Goal: Information Seeking & Learning: Learn about a topic

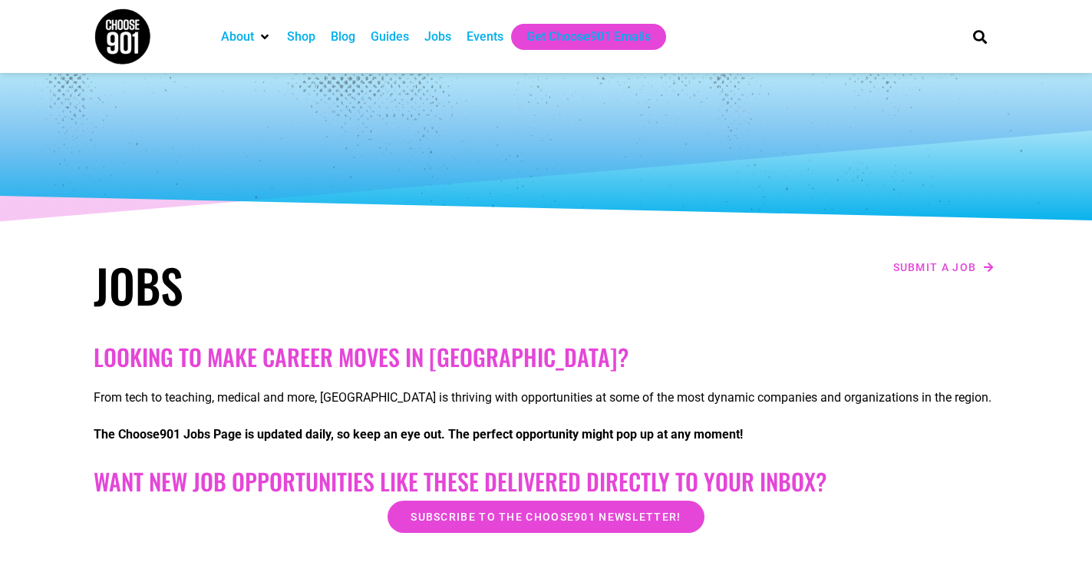
scroll to position [427, 0]
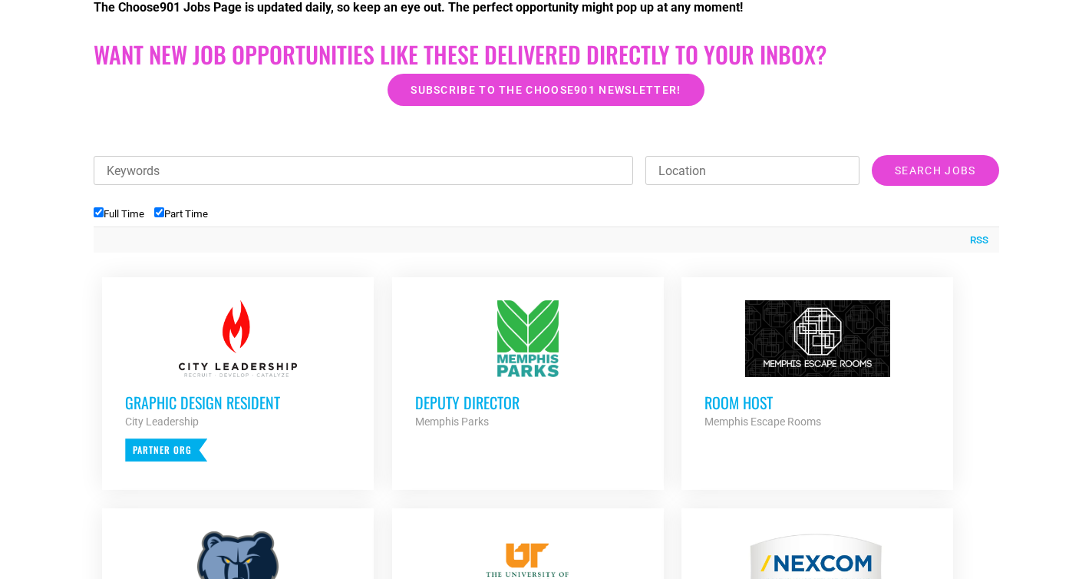
click at [164, 214] on input "Part Time" at bounding box center [159, 212] width 10 height 10
checkbox input "false"
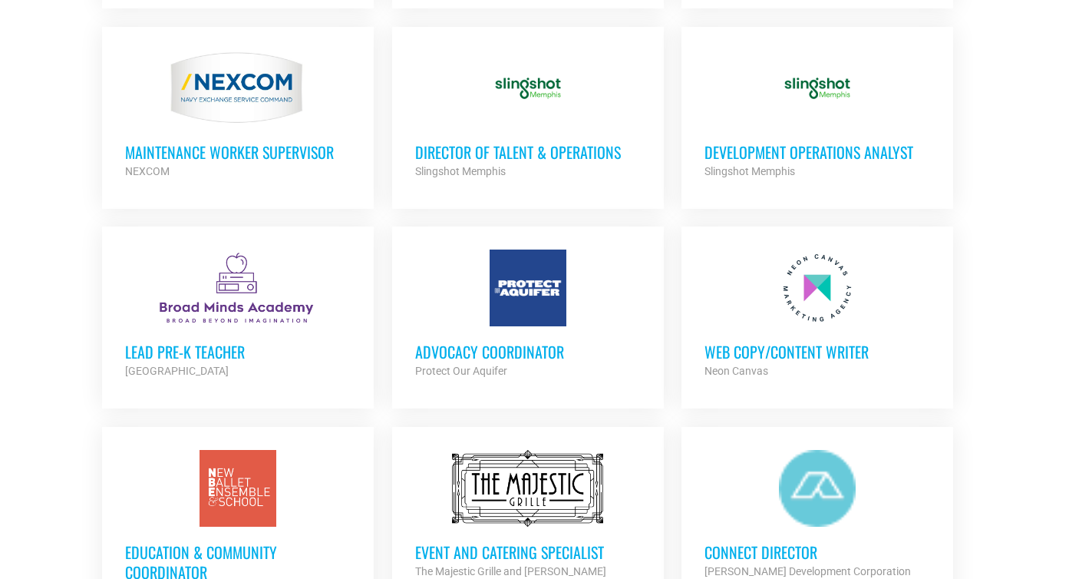
scroll to position [923, 0]
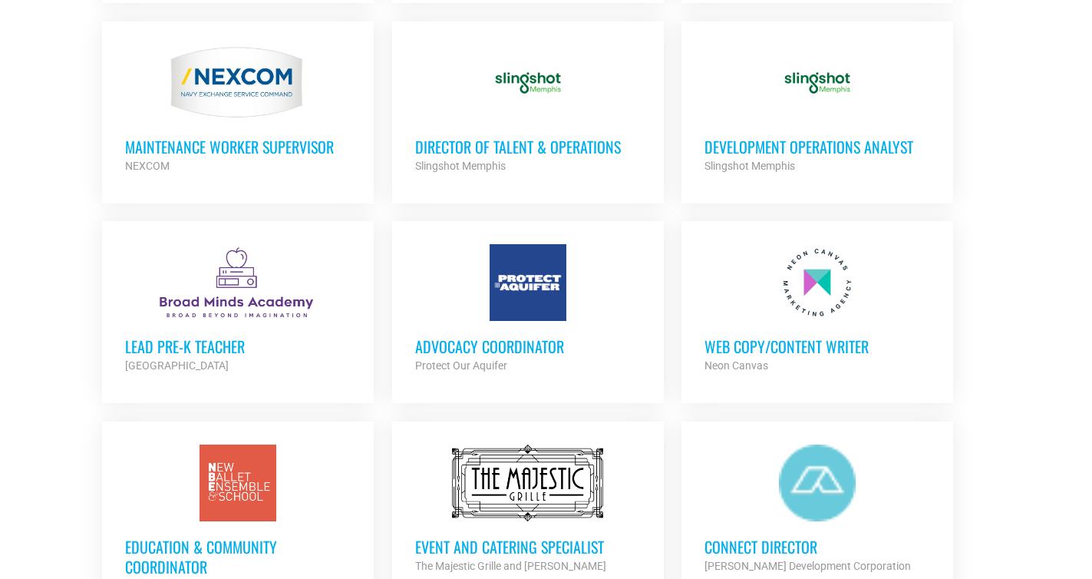
click at [675, 248] on ul "Deputy Director Memphis Parks Partner Org Full Time Account Executive, Ticket S…" at bounding box center [547, 532] width 906 height 1520
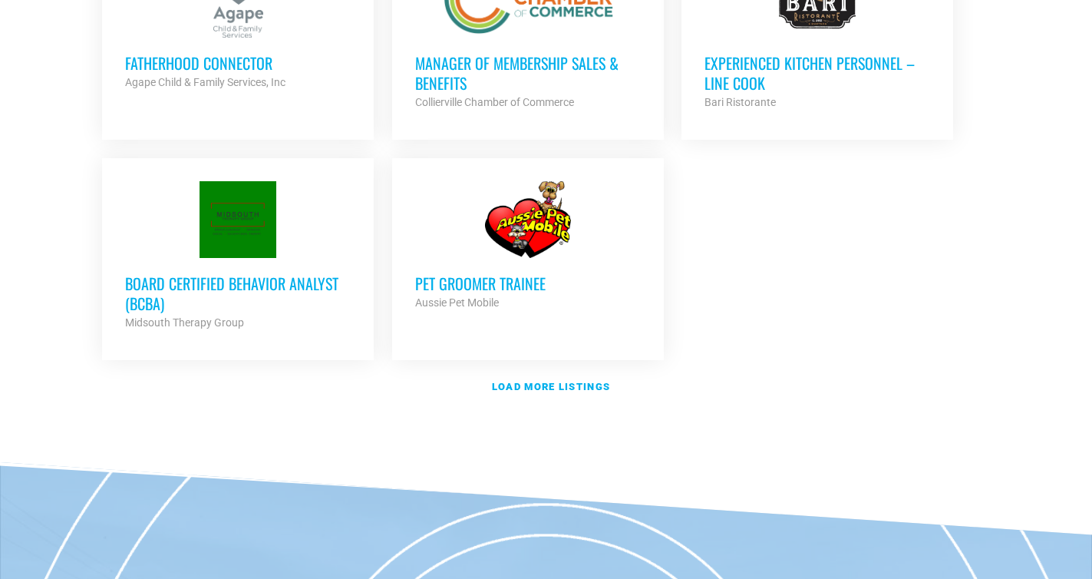
scroll to position [1879, 0]
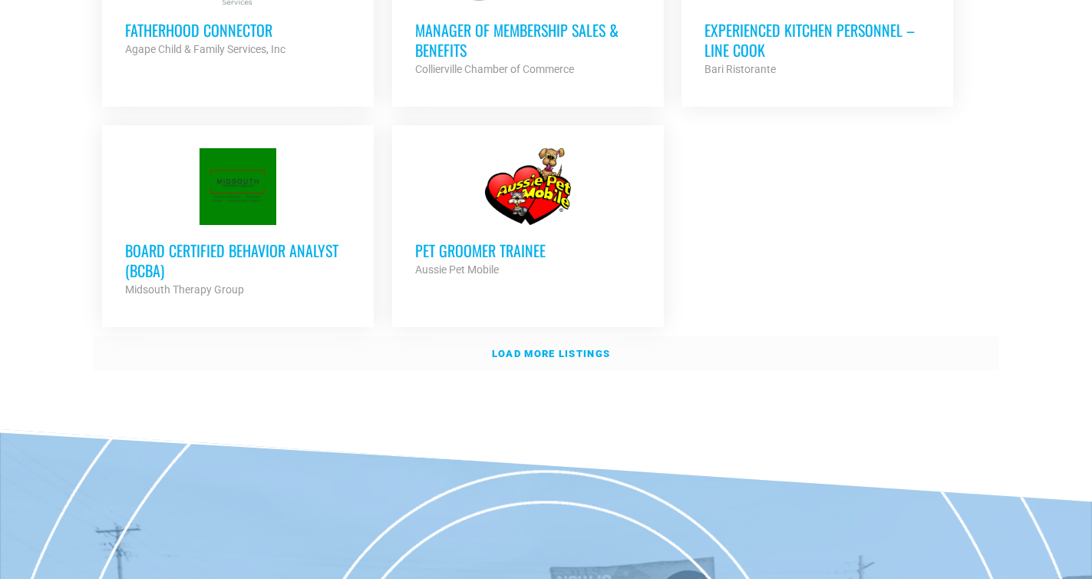
click at [582, 348] on strong "Load more listings" at bounding box center [551, 354] width 118 height 12
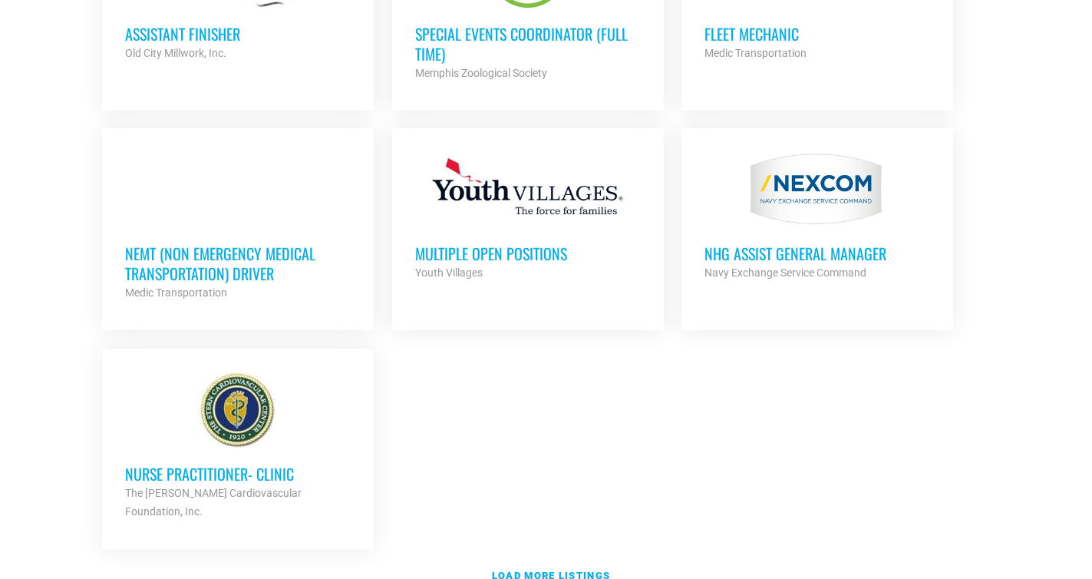
scroll to position [3238, 0]
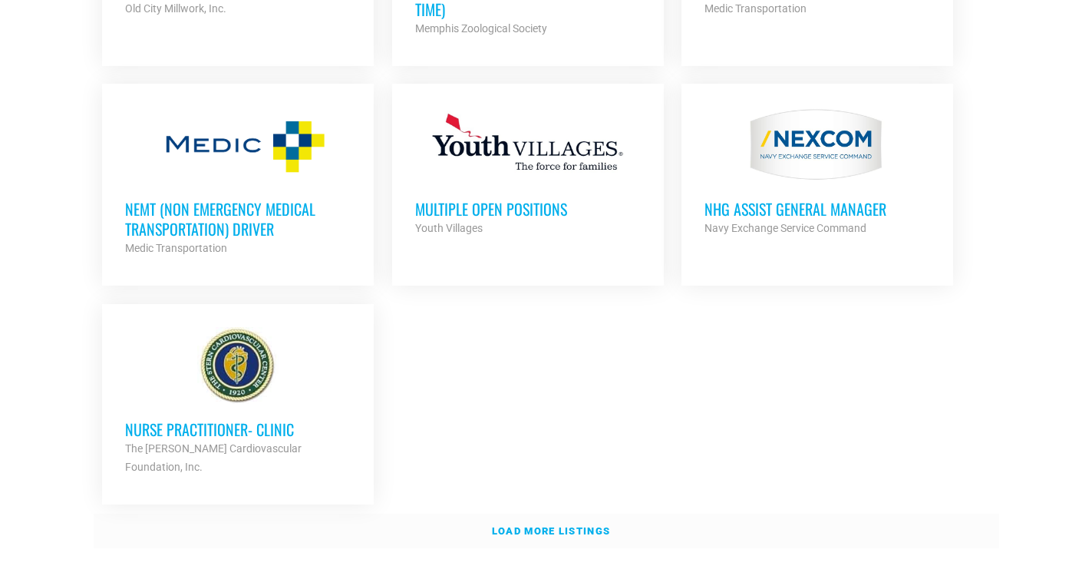
click at [546, 525] on strong "Load more listings" at bounding box center [551, 531] width 118 height 12
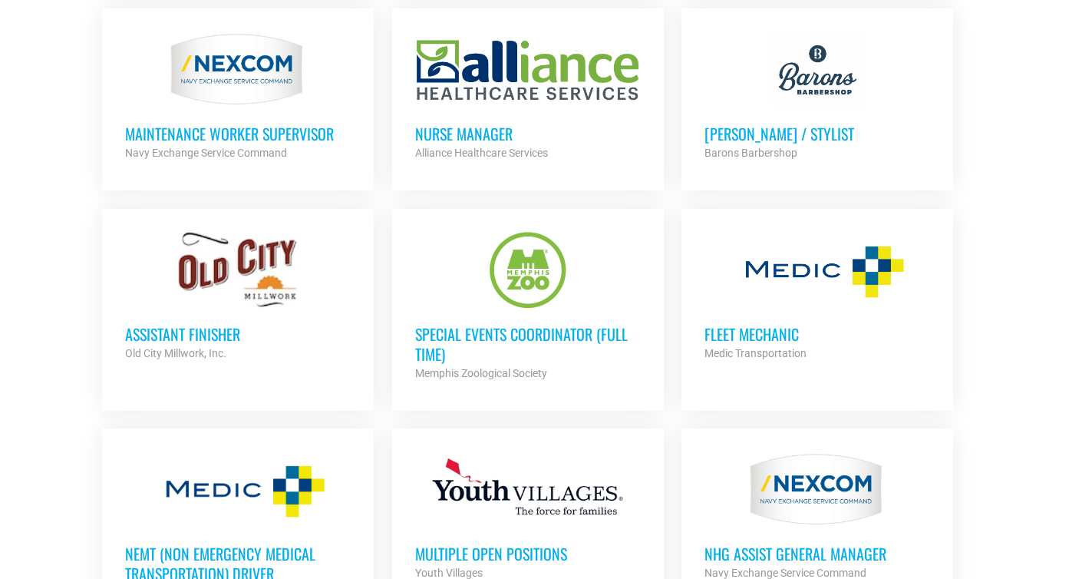
scroll to position [2724, 0]
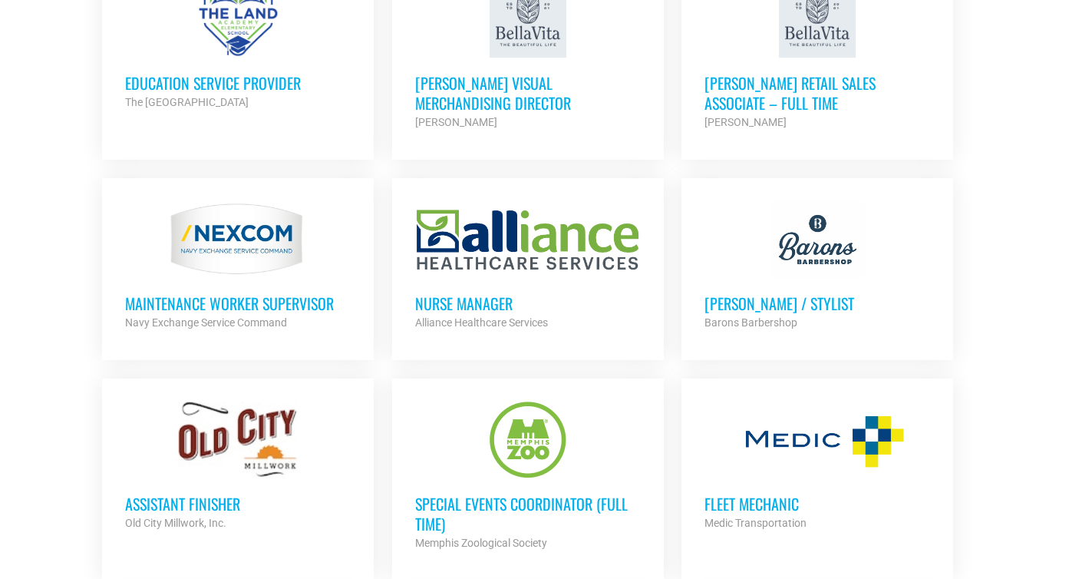
click at [525, 467] on div at bounding box center [528, 439] width 226 height 77
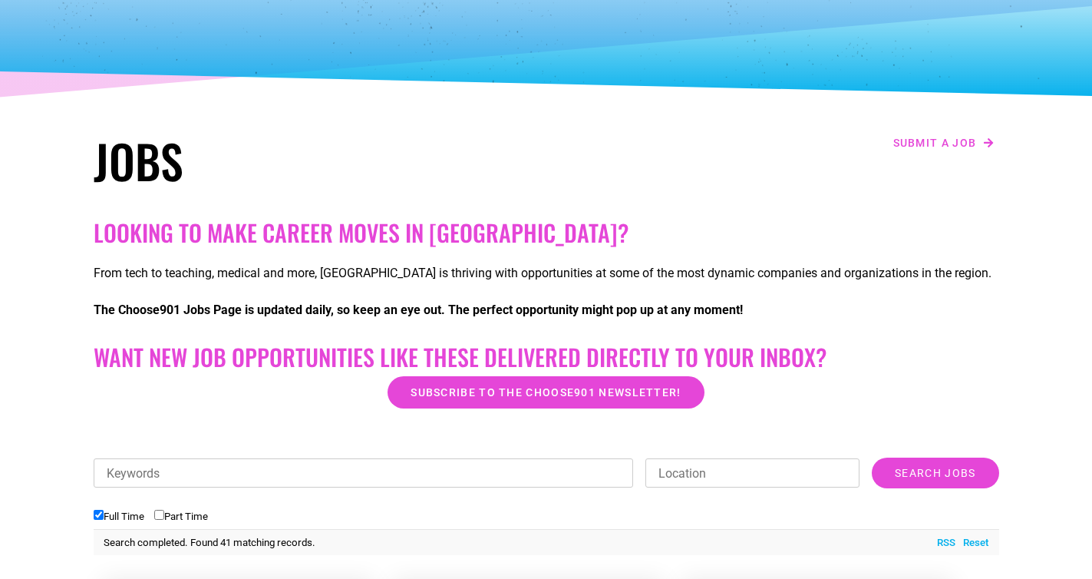
scroll to position [432, 0]
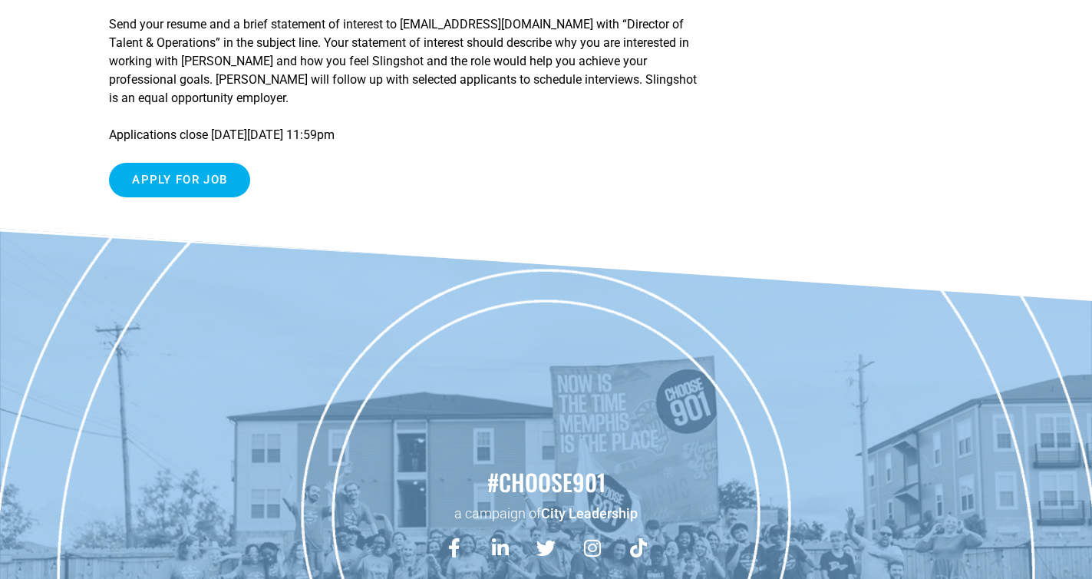
scroll to position [1906, 0]
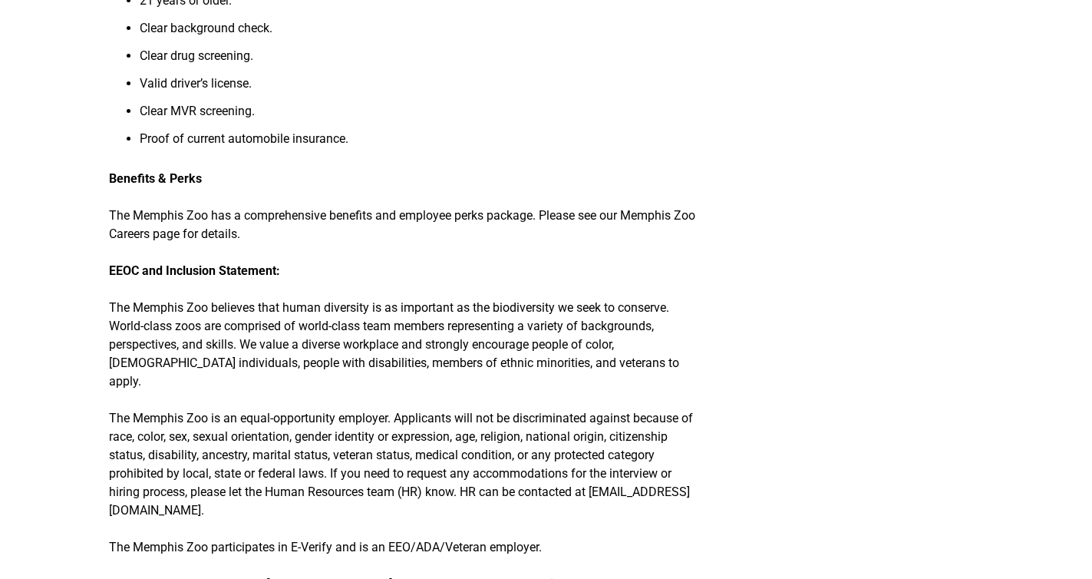
scroll to position [2660, 0]
